Goal: Navigation & Orientation: Find specific page/section

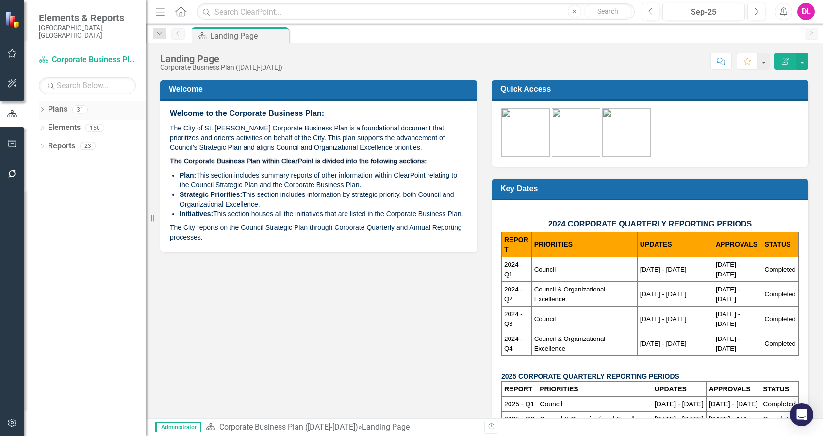
click at [41, 107] on icon at bounding box center [42, 109] width 2 height 4
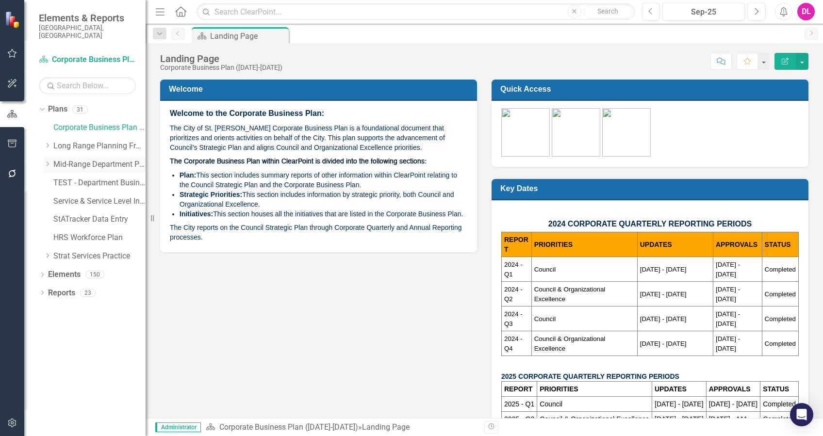
click at [48, 161] on icon "Dropdown" at bounding box center [47, 164] width 7 height 6
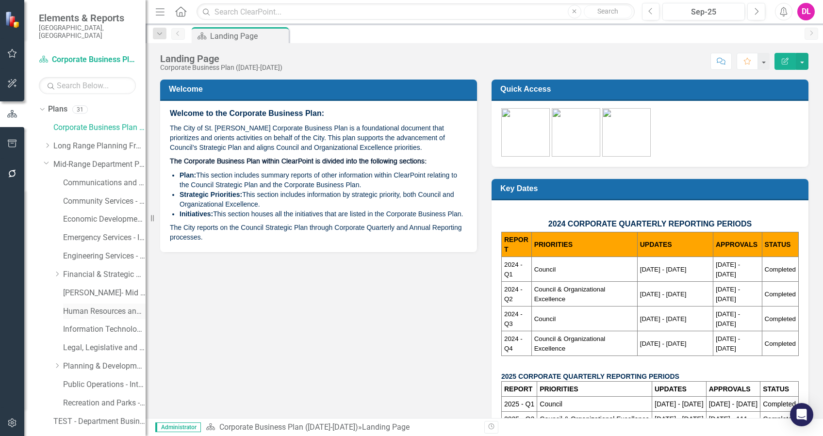
click at [74, 304] on div "Human Resources and Safety - Integrated Business Plan" at bounding box center [104, 312] width 82 height 16
click at [79, 306] on link "Human Resources and Safety - Integrated Business Plan" at bounding box center [104, 311] width 82 height 11
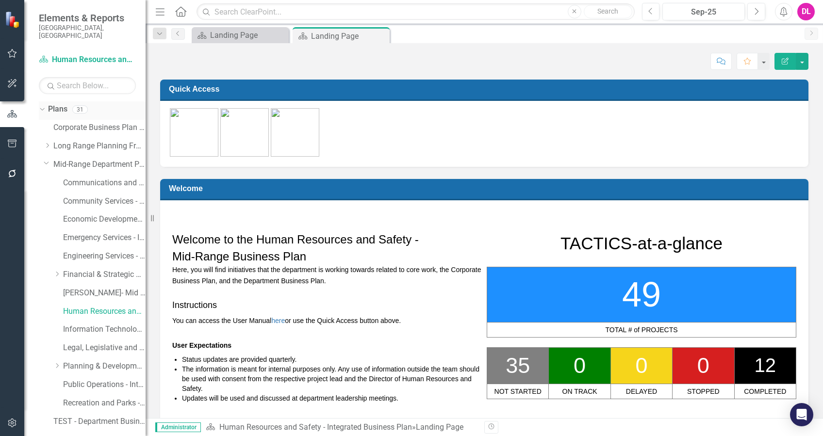
click at [39, 106] on icon "Dropdown" at bounding box center [40, 109] width 5 height 7
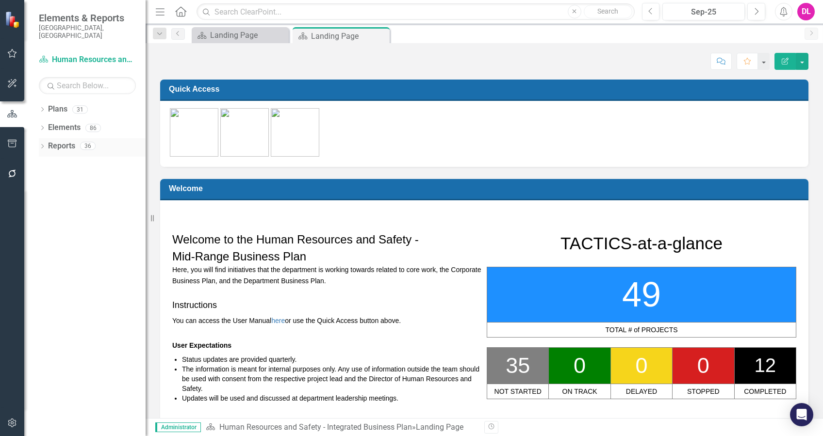
click at [43, 145] on icon "Dropdown" at bounding box center [42, 147] width 7 height 5
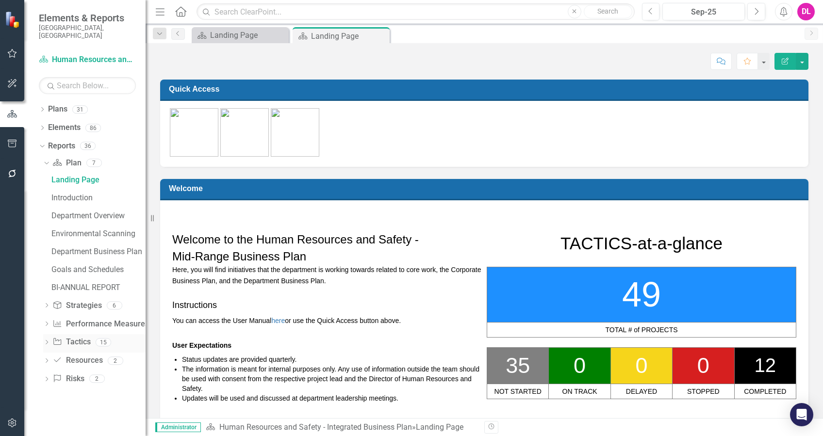
click at [47, 341] on icon "Dropdown" at bounding box center [46, 343] width 7 height 5
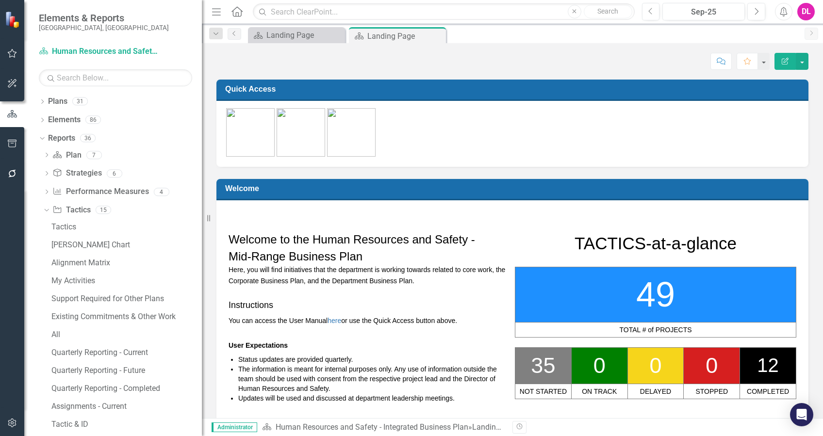
drag, startPoint x: 148, startPoint y: 272, endPoint x: 202, endPoint y: 269, distance: 53.4
click at [202, 269] on div "Resize" at bounding box center [206, 218] width 8 height 436
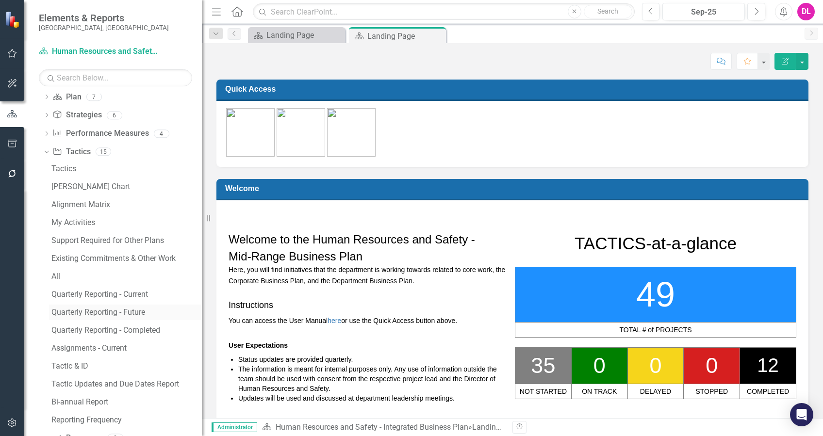
scroll to position [39, 0]
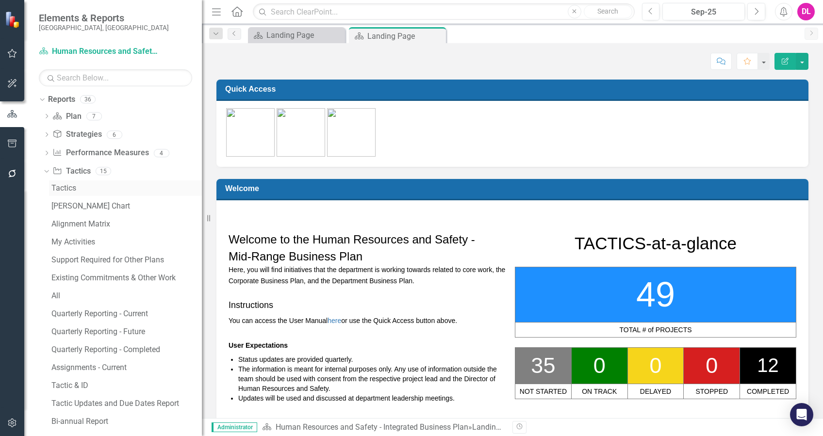
click at [56, 187] on div "Tactics" at bounding box center [126, 188] width 150 height 9
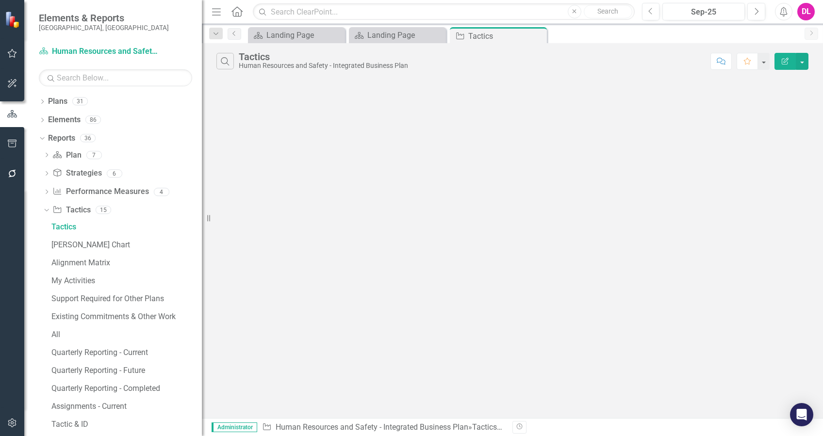
click at [38, 137] on div "Dropdown Plans 31 Corporate Business Plan ([DATE]-[DATE]) Dropdown Long Range P…" at bounding box center [113, 265] width 178 height 342
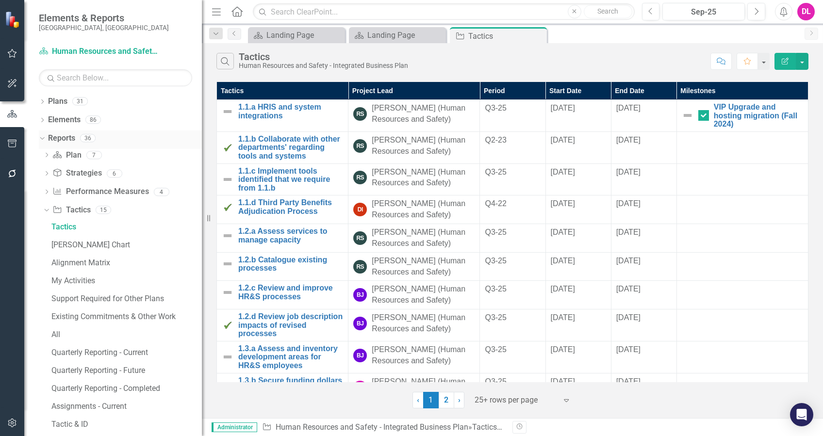
click at [42, 136] on icon "Dropdown" at bounding box center [40, 137] width 5 height 7
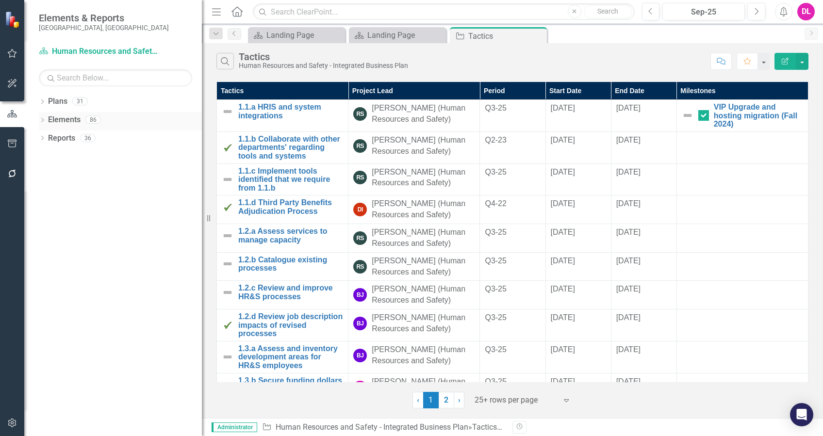
click at [42, 120] on icon "Dropdown" at bounding box center [42, 120] width 7 height 5
